Goal: Communication & Community: Share content

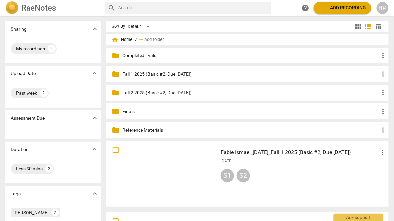
click at [191, 165] on div at bounding box center [162, 173] width 107 height 61
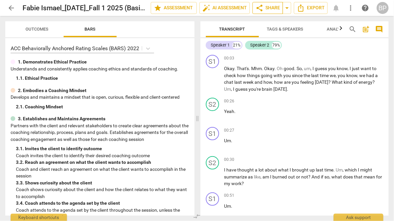
click at [265, 7] on span "share Share" at bounding box center [268, 8] width 25 height 8
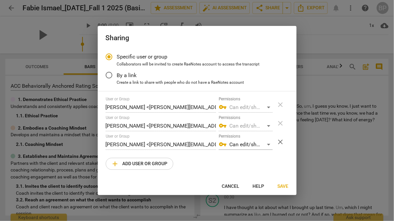
click at [131, 165] on span "add Add user or group" at bounding box center [139, 164] width 56 height 8
radio input "false"
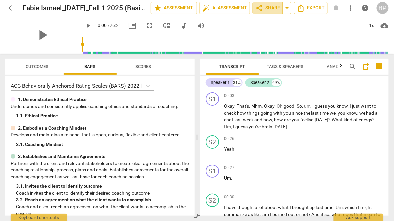
click at [267, 7] on span "share Share" at bounding box center [268, 8] width 25 height 8
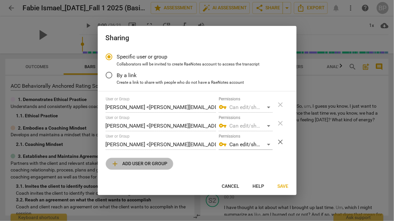
click at [115, 165] on span "add" at bounding box center [115, 164] width 8 height 8
radio input "false"
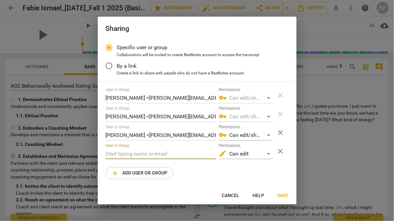
click at [115, 158] on input "text" at bounding box center [161, 153] width 110 height 11
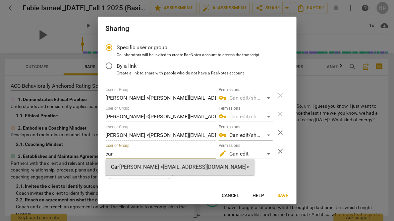
type input "car"
radio input "false"
type input "[PERSON_NAME] <[EMAIL_ADDRESS][DOMAIN_NAME]>"
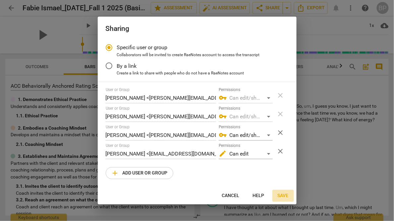
click at [282, 191] on button "Save" at bounding box center [284, 195] width 22 height 12
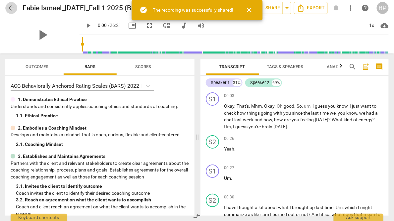
click at [12, 9] on span "arrow_back" at bounding box center [11, 8] width 8 height 8
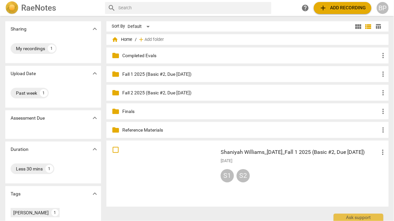
click at [216, 163] on div "Shaniyah Williams_[DATE]_Fall 1 2025 (Basic #2, Due [DATE]) more_vert [DATE] S1…" at bounding box center [304, 173] width 177 height 61
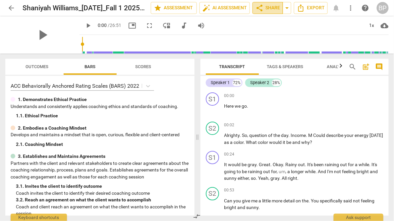
click at [268, 7] on span "share Share" at bounding box center [268, 8] width 25 height 8
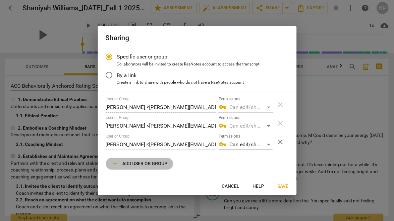
click at [123, 159] on button "add Add user or group" at bounding box center [140, 164] width 68 height 12
radio input "false"
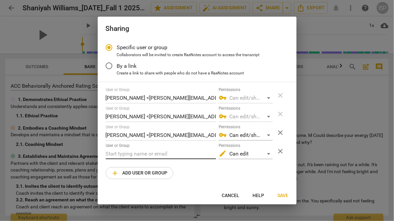
click at [121, 151] on input "text" at bounding box center [161, 153] width 110 height 11
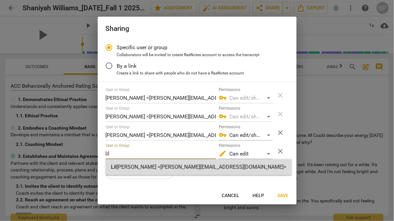
type input "lil"
radio input "false"
type input "[PERSON_NAME] <[PERSON_NAME][EMAIL_ADDRESS][DOMAIN_NAME]>"
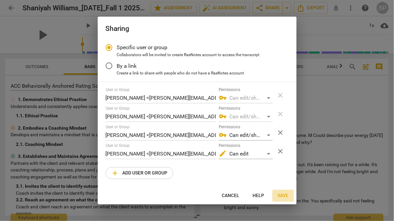
click at [287, 192] on span "Save" at bounding box center [283, 195] width 11 height 7
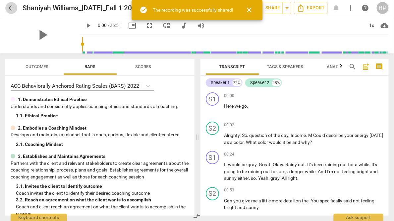
click at [11, 9] on span "arrow_back" at bounding box center [11, 8] width 8 height 8
